Goal: Contribute content

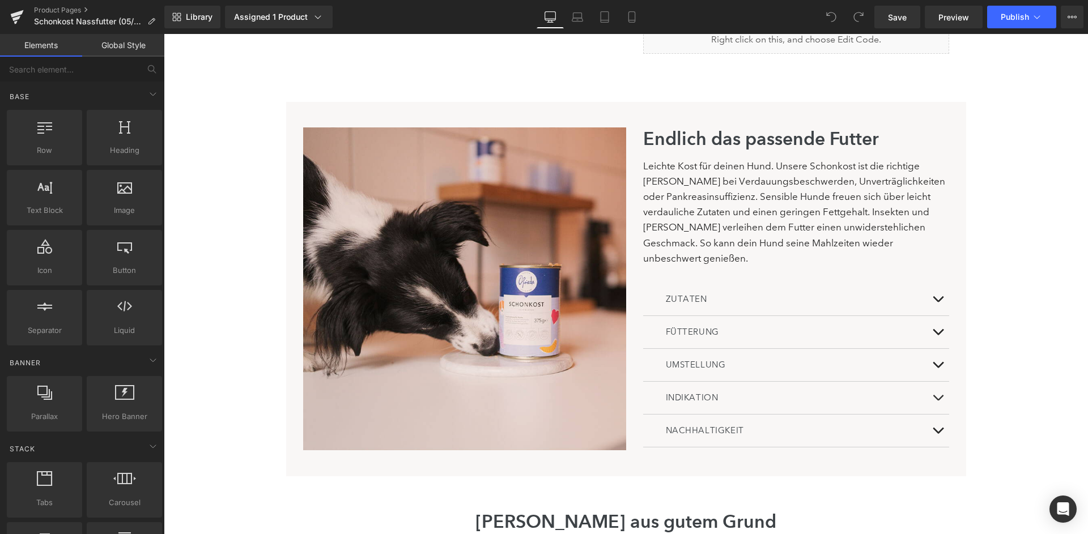
scroll to position [703, 0]
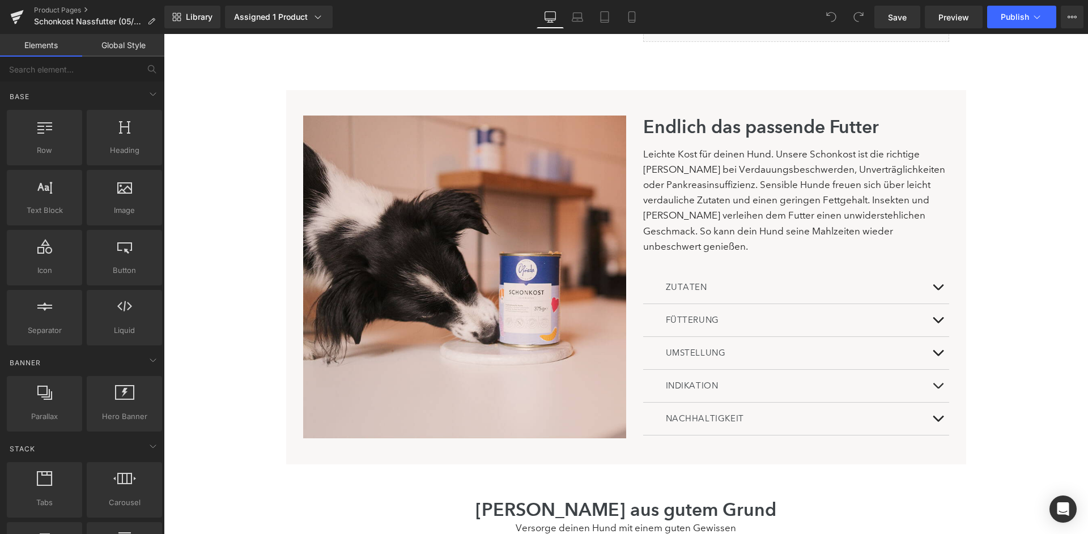
click at [792, 314] on span "Heading" at bounding box center [789, 321] width 31 height 14
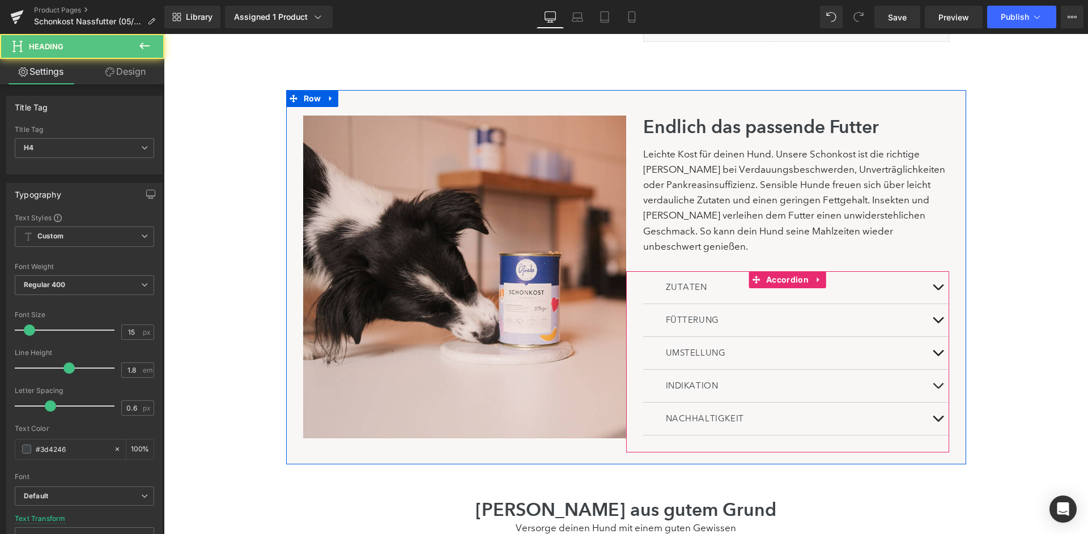
click at [936, 304] on button at bounding box center [937, 320] width 23 height 32
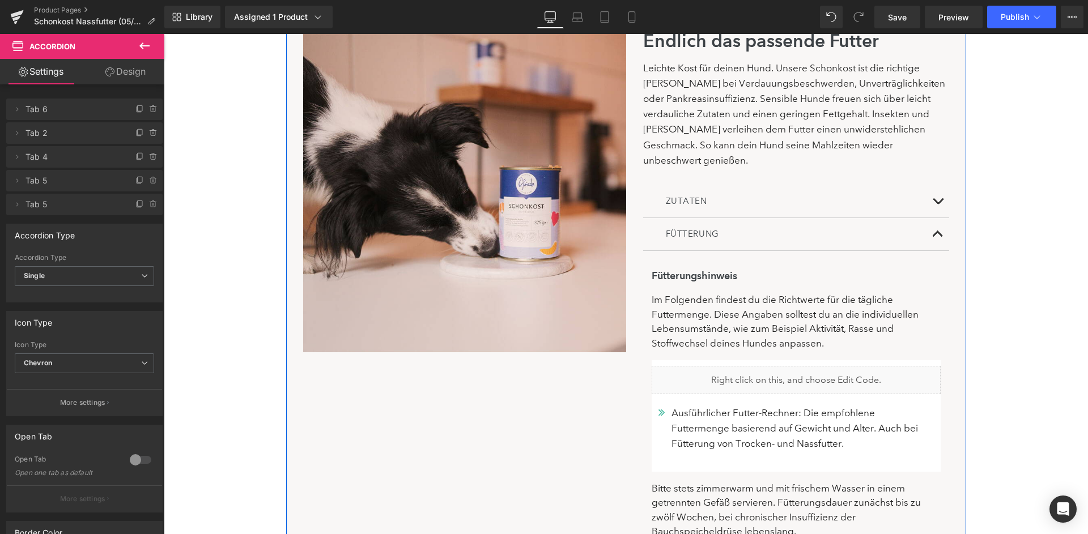
scroll to position [809, 0]
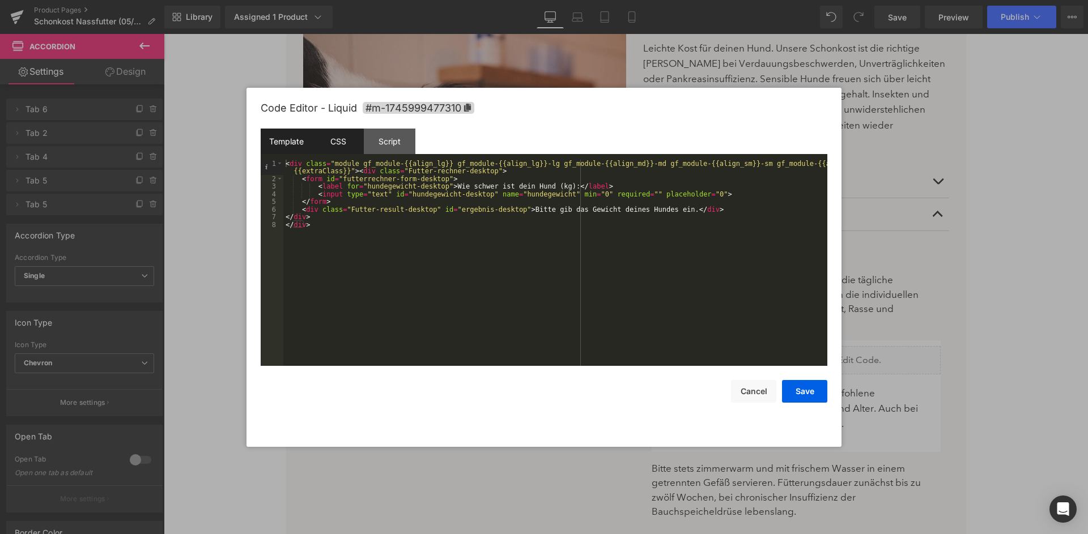
click at [339, 143] on div "CSS" at bounding box center [338, 141] width 52 height 25
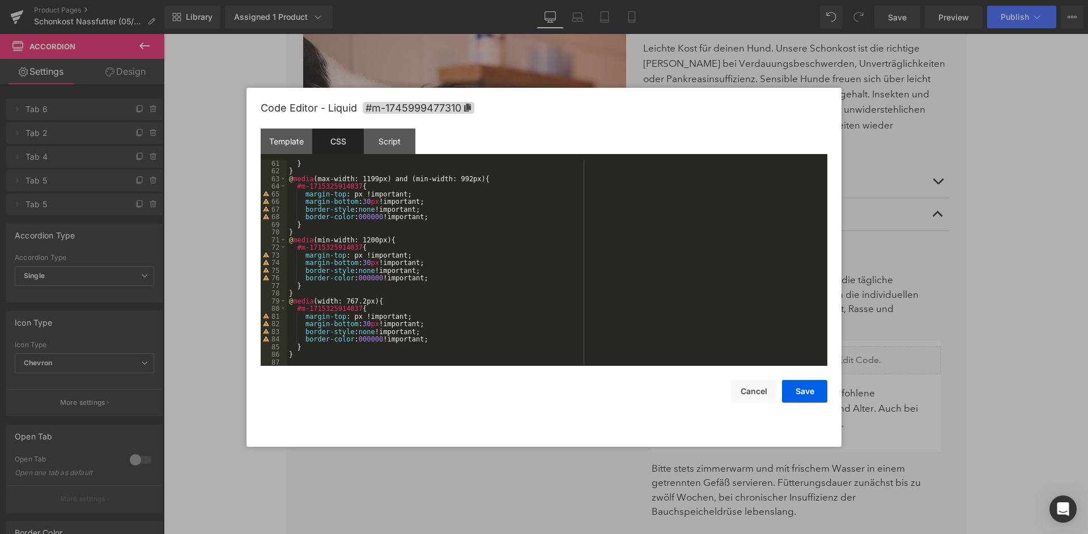
scroll to position [0, 0]
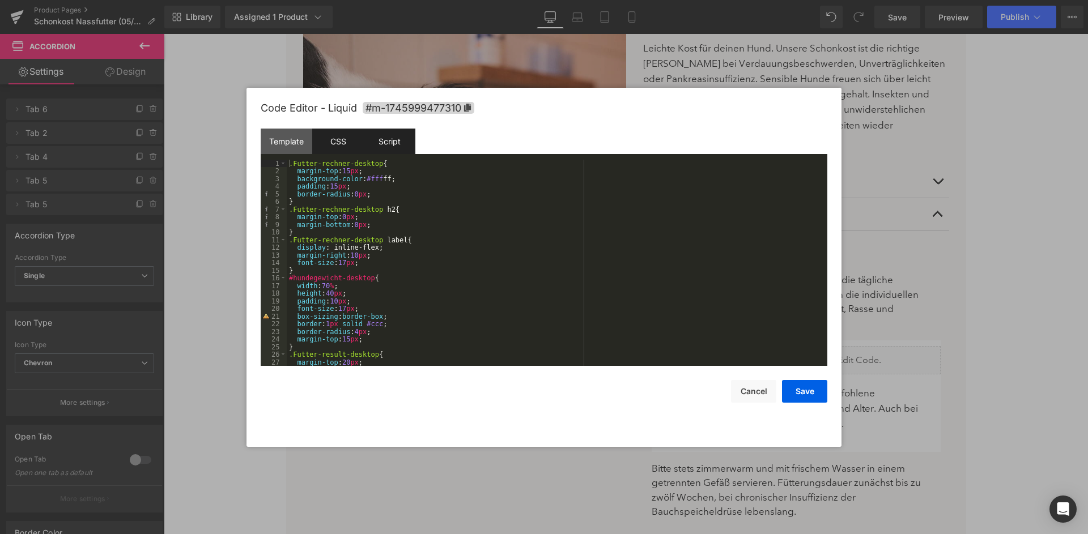
click at [401, 150] on div "Script" at bounding box center [390, 141] width 52 height 25
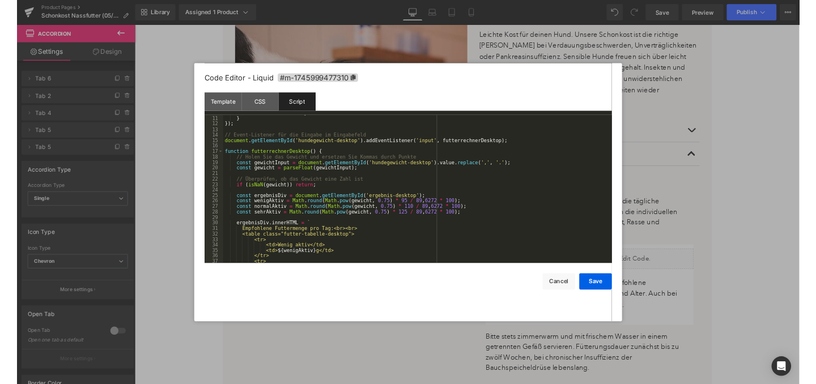
scroll to position [75, 0]
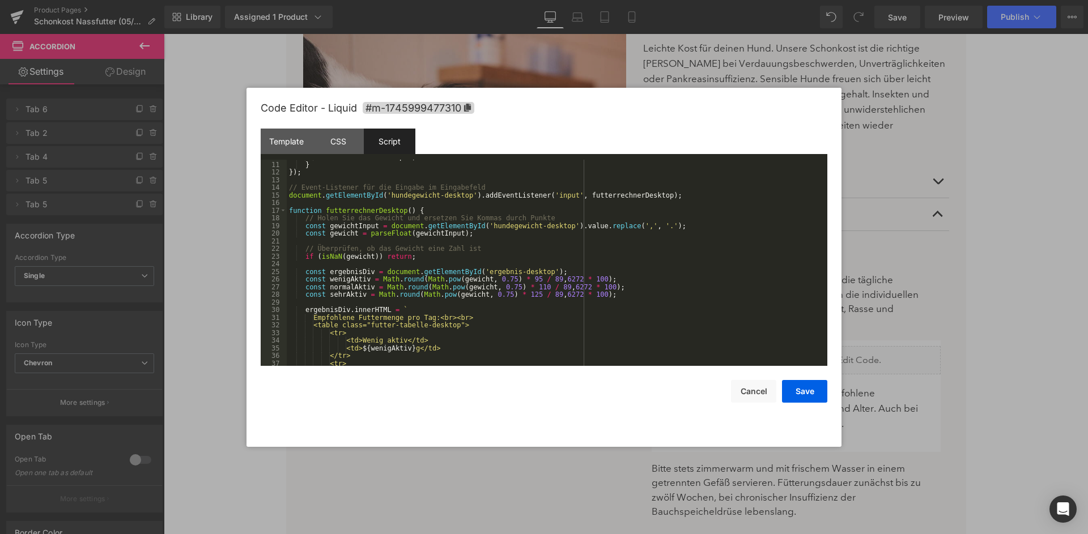
click at [540, 276] on div "futterrechnerDesktop ( ) ; } }) ; // Event-Listener für die Eingabe im Eingabef…" at bounding box center [557, 264] width 540 height 222
click at [547, 284] on div "futterrechnerDesktop ( ) ; } }) ; // Event-Listener für die Eingabe im Eingabef…" at bounding box center [557, 264] width 540 height 222
click at [540, 291] on div "futterrechnerDesktop ( ) ; } }) ; // Event-Listener für die Eingabe im Eingabef…" at bounding box center [557, 264] width 540 height 222
click at [807, 398] on button "Save" at bounding box center [804, 391] width 45 height 23
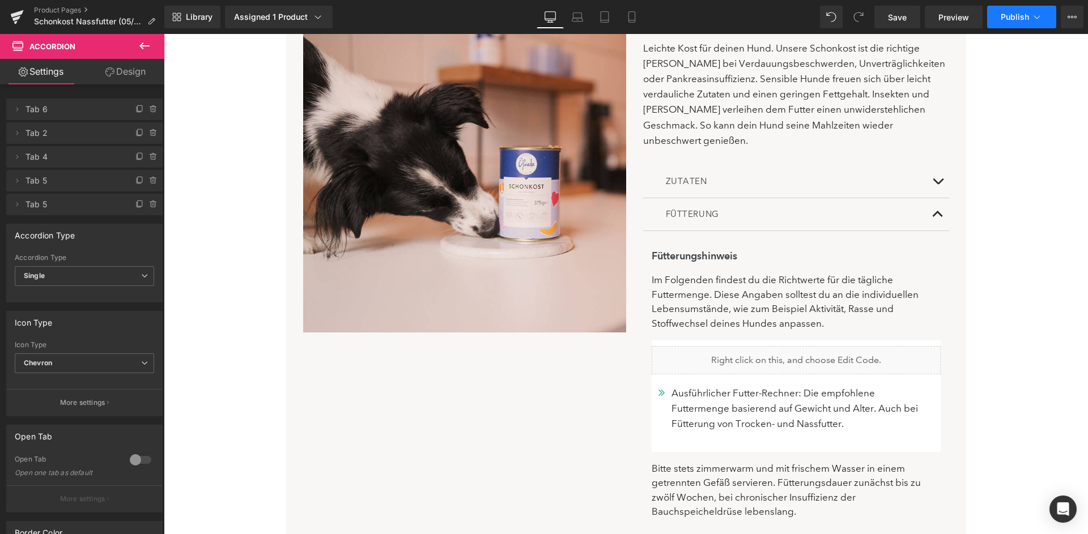
click at [1028, 10] on button "Publish" at bounding box center [1021, 17] width 69 height 23
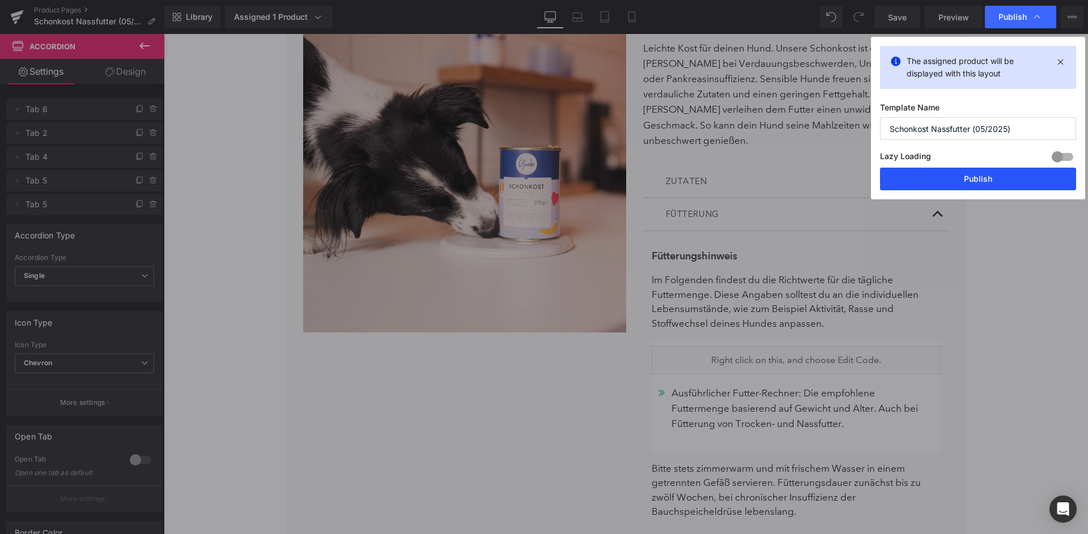
click at [985, 174] on button "Publish" at bounding box center [978, 179] width 196 height 23
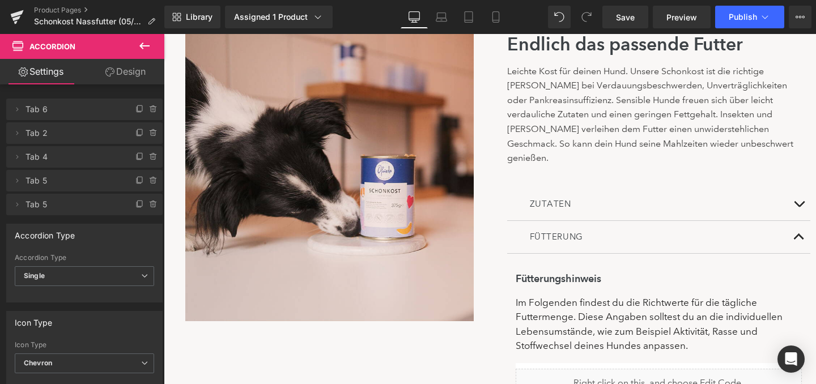
scroll to position [808, 0]
